Goal: Task Accomplishment & Management: Use online tool/utility

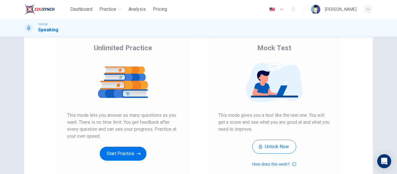
scroll to position [42, 0]
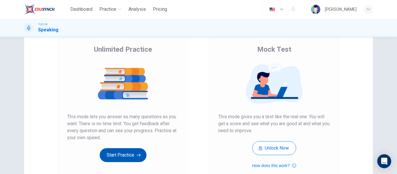
click at [137, 153] on icon "button" at bounding box center [139, 155] width 4 height 6
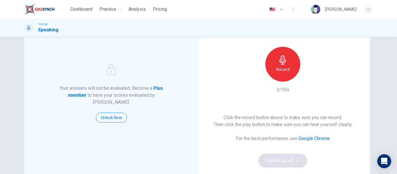
scroll to position [42, 0]
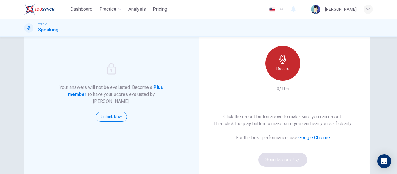
click at [277, 70] on h6 "Record" at bounding box center [282, 68] width 13 height 7
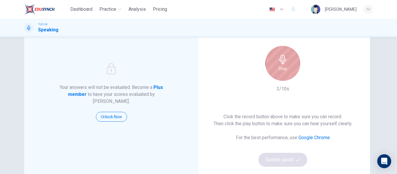
click at [278, 70] on h6 "Stop" at bounding box center [282, 68] width 9 height 7
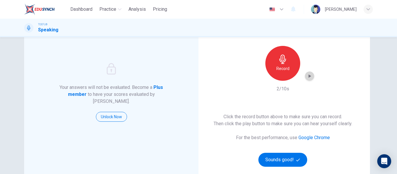
click at [309, 74] on icon "button" at bounding box center [310, 76] width 6 height 6
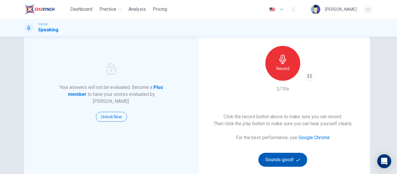
click at [297, 162] on icon "button" at bounding box center [298, 160] width 4 height 4
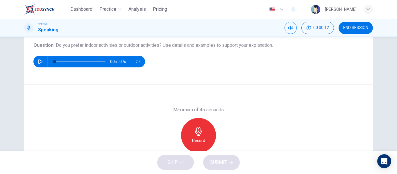
scroll to position [66, 0]
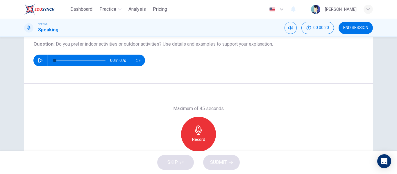
click at [196, 128] on icon "button" at bounding box center [198, 130] width 9 height 9
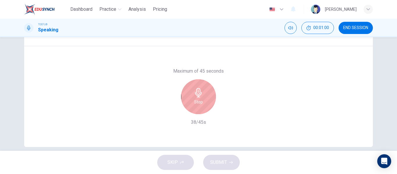
scroll to position [102, 0]
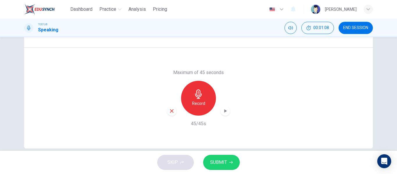
click at [230, 157] on button "SUBMIT" at bounding box center [221, 162] width 37 height 15
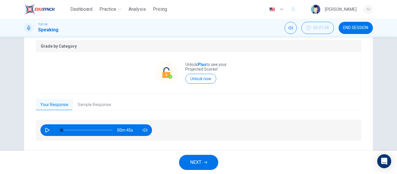
scroll to position [130, 0]
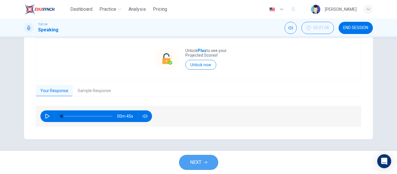
click at [199, 160] on span "NEXT" at bounding box center [195, 162] width 11 height 8
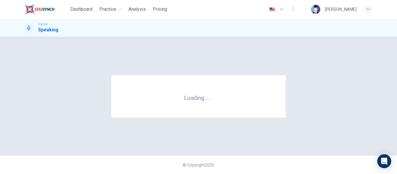
scroll to position [0, 0]
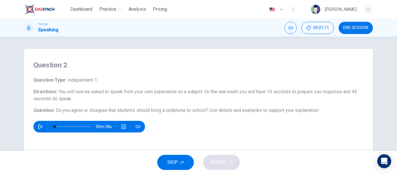
click at [182, 162] on icon "button" at bounding box center [181, 162] width 3 height 3
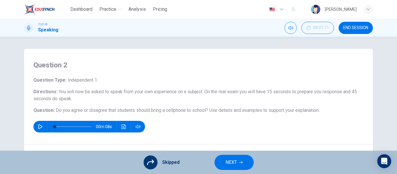
click at [354, 24] on button "END SESSION" at bounding box center [356, 28] width 34 height 12
